Goal: Find specific page/section: Find specific page/section

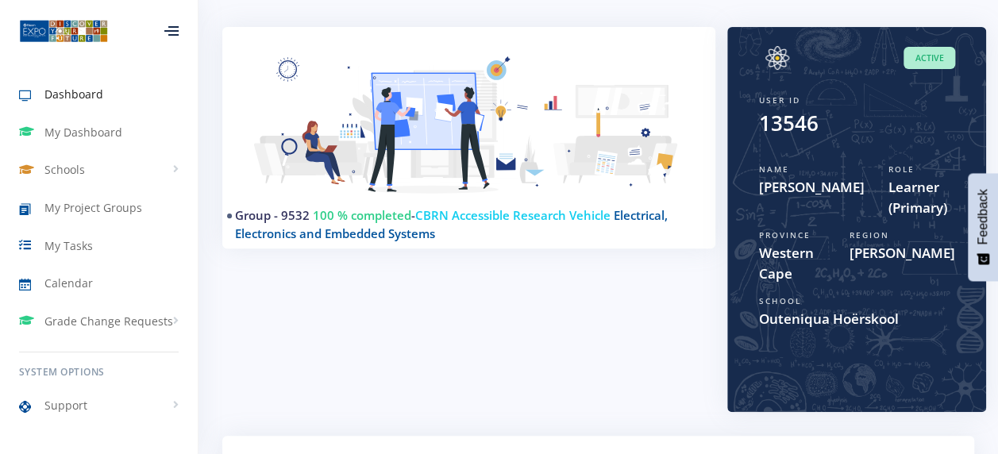
scroll to position [12, 12]
click at [257, 211] on link "Group - 9532" at bounding box center [272, 215] width 75 height 16
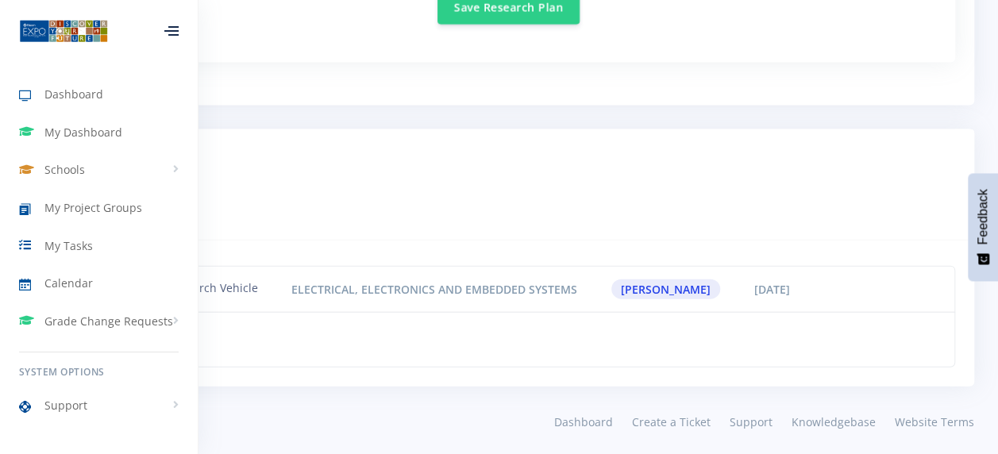
scroll to position [1596, 0]
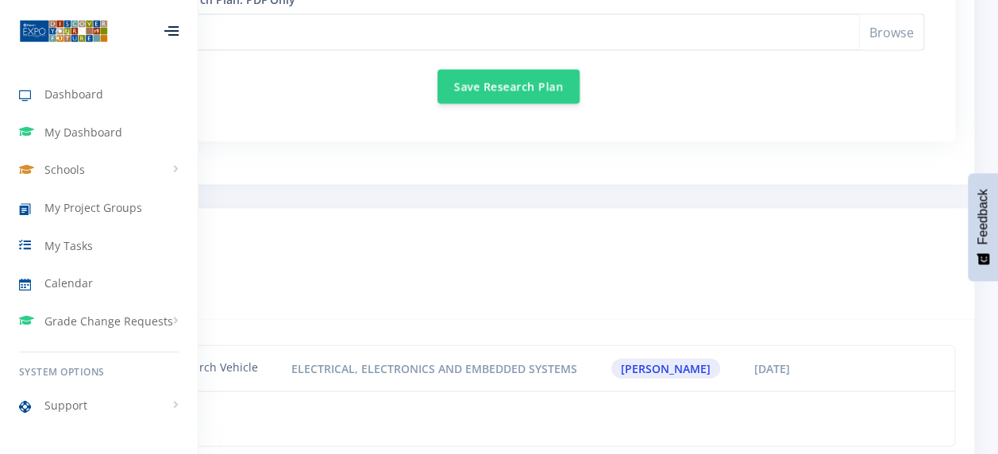
click at [171, 26] on div at bounding box center [171, 31] width 14 height 10
click at [170, 24] on div at bounding box center [171, 31] width 52 height 48
click at [102, 78] on div "Dashboard My Dashboard Schools View Schools Outeniqua Hoërskool My Project Grou…" at bounding box center [99, 249] width 198 height 375
click at [93, 83] on link "Dashboard" at bounding box center [99, 94] width 198 height 37
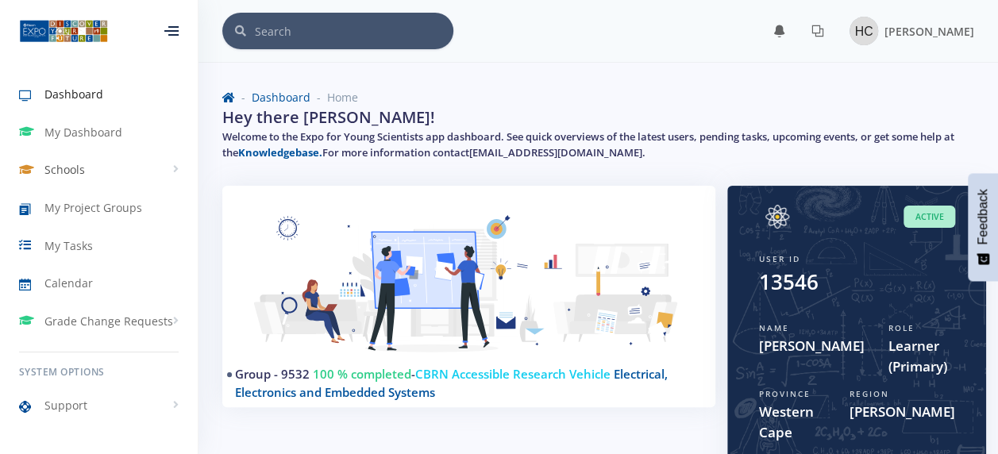
scroll to position [12, 12]
click at [85, 207] on span "My Project Groups" at bounding box center [93, 207] width 98 height 17
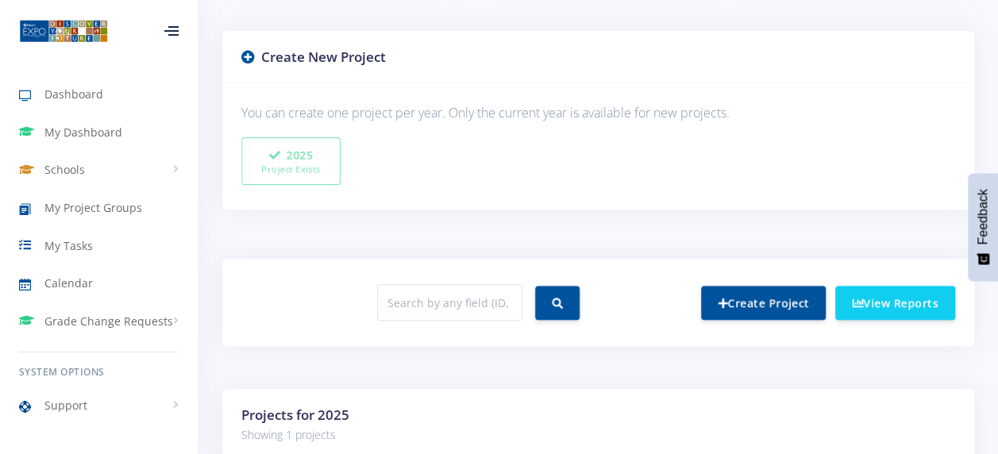
scroll to position [397, 0]
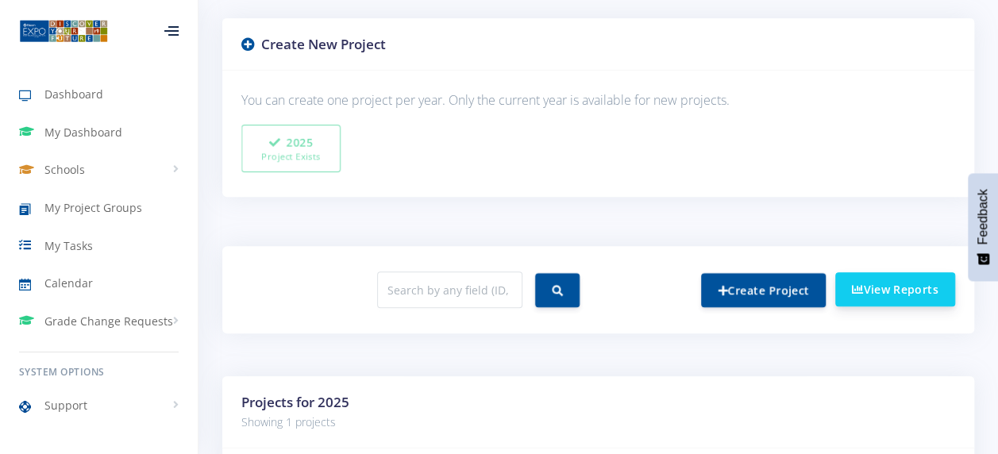
click at [906, 290] on link "View Reports" at bounding box center [895, 289] width 120 height 34
